Goal: Information Seeking & Learning: Understand process/instructions

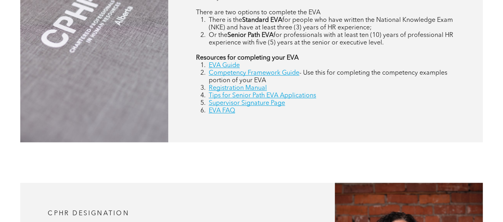
scroll to position [434, 0]
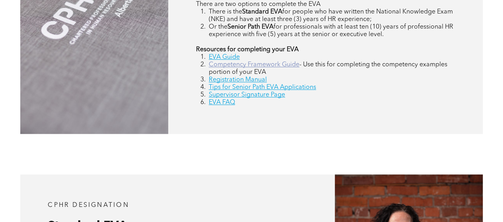
click at [288, 66] on link "Competency Framework Guide" at bounding box center [254, 65] width 91 height 6
click at [230, 58] on link "EVA Guide" at bounding box center [224, 57] width 31 height 6
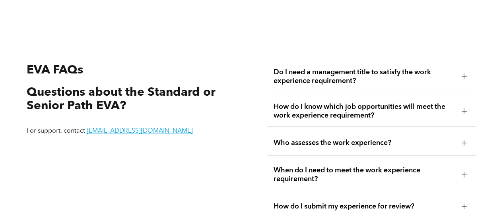
scroll to position [1284, 0]
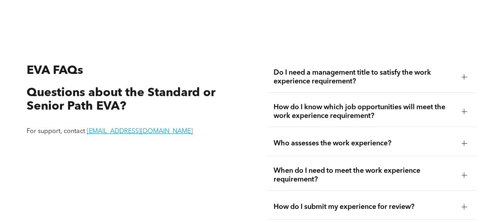
click at [269, 140] on div "Who assesses the work experience?" at bounding box center [372, 143] width 210 height 25
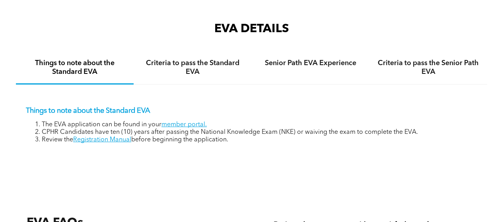
scroll to position [1131, 0]
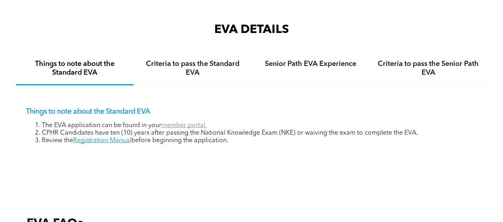
click at [195, 123] on link "member portal." at bounding box center [184, 126] width 45 height 6
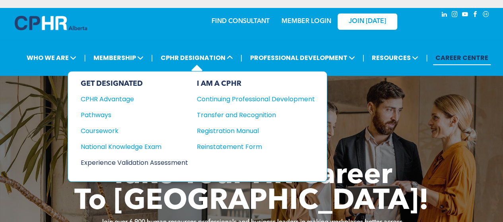
click at [132, 160] on div "Experience Validation Assessment" at bounding box center [129, 163] width 97 height 10
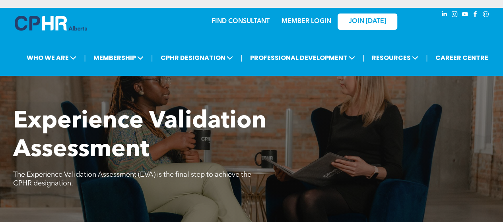
click at [306, 25] on link "MEMBER LOGIN" at bounding box center [307, 21] width 50 height 6
click at [307, 17] on div "MEMBER LOGIN" at bounding box center [306, 19] width 52 height 14
click at [299, 23] on link "MEMBER LOGIN" at bounding box center [307, 21] width 50 height 6
